Goal: Transaction & Acquisition: Purchase product/service

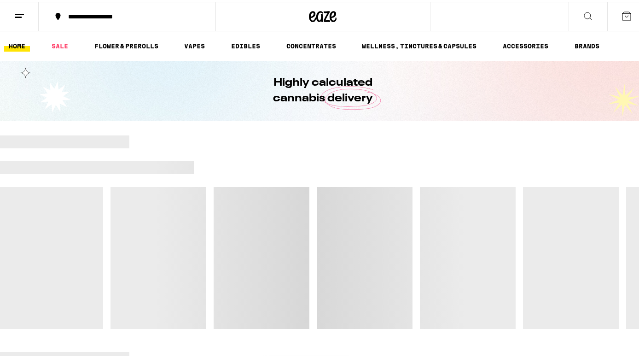
click at [428, 149] on div at bounding box center [323, 152] width 646 height 13
